Goal: Task Accomplishment & Management: Manage account settings

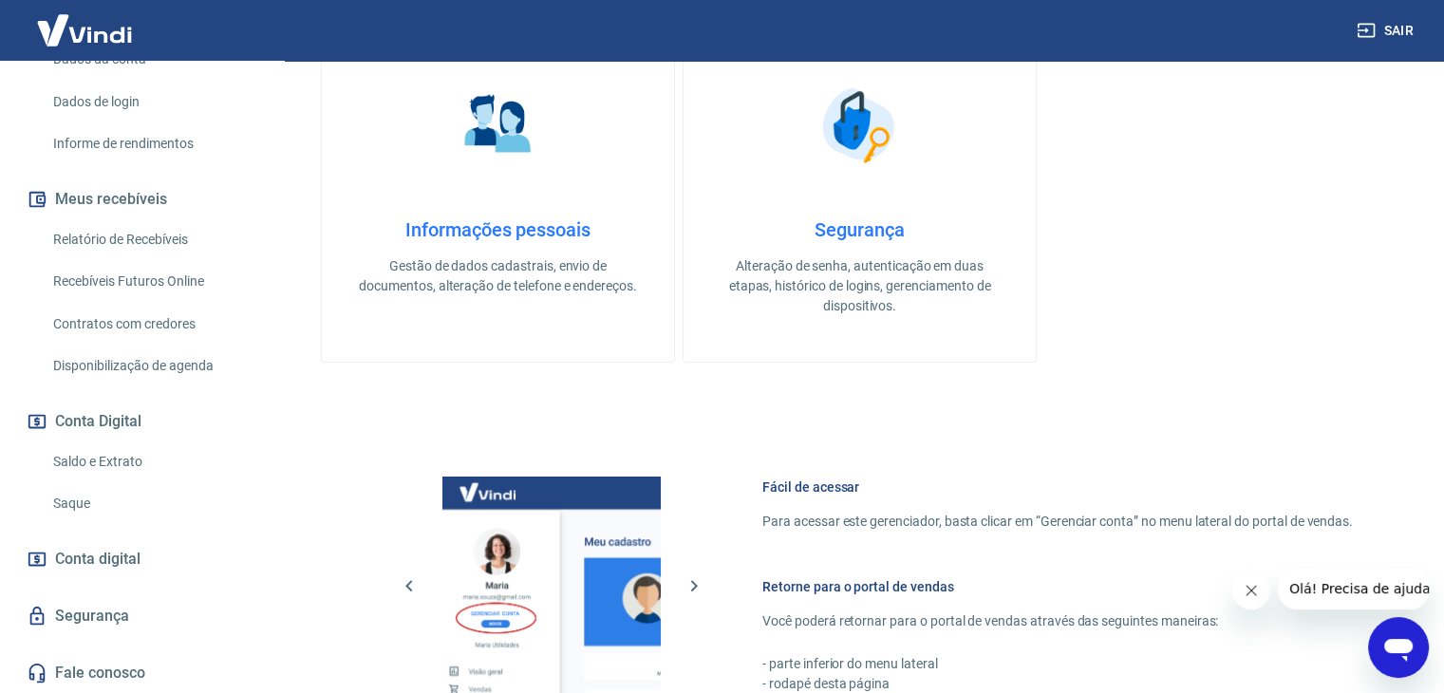
scroll to position [665, 0]
